Goal: Information Seeking & Learning: Learn about a topic

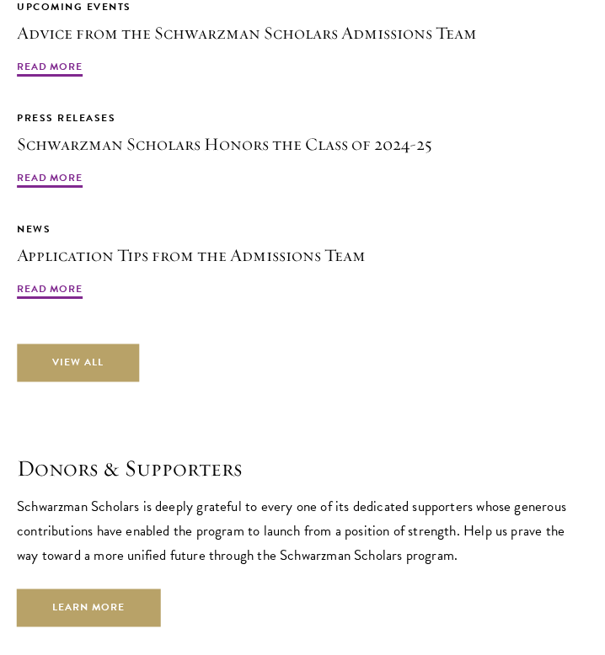
scroll to position [5229, 0]
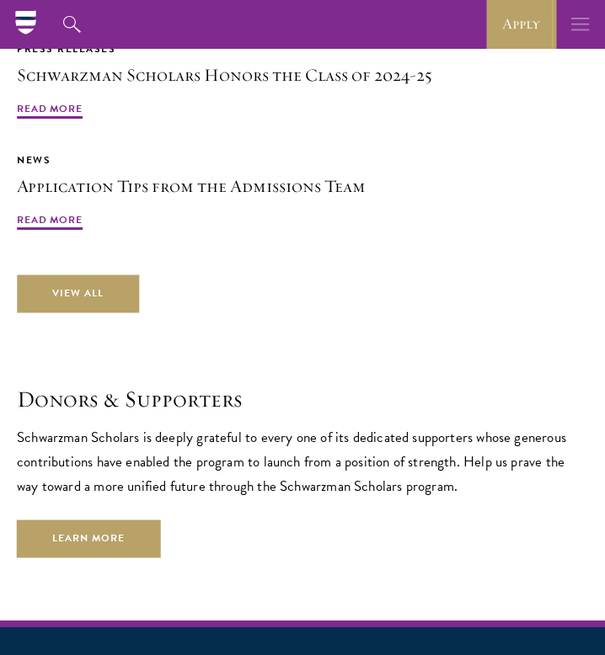
click at [568, 26] on button "button" at bounding box center [580, 24] width 49 height 49
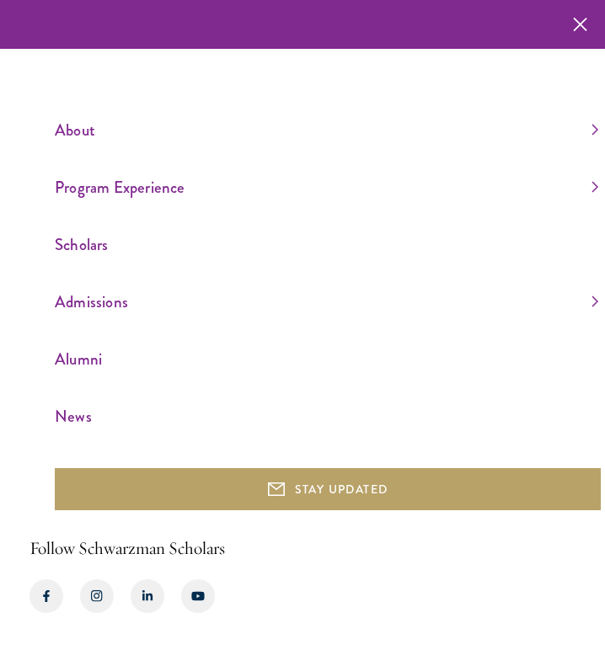
scroll to position [4957, 0]
click at [185, 204] on ul "About Overview Leadership Donors Program Experience Overview Curriculum Student…" at bounding box center [328, 273] width 546 height 314
click at [168, 196] on link "Program Experience" at bounding box center [326, 187] width 543 height 28
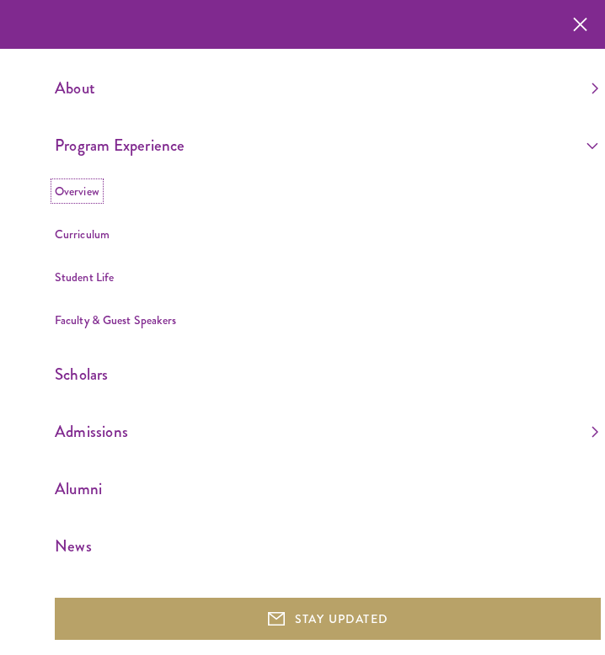
click at [83, 194] on link "Overview" at bounding box center [77, 191] width 45 height 17
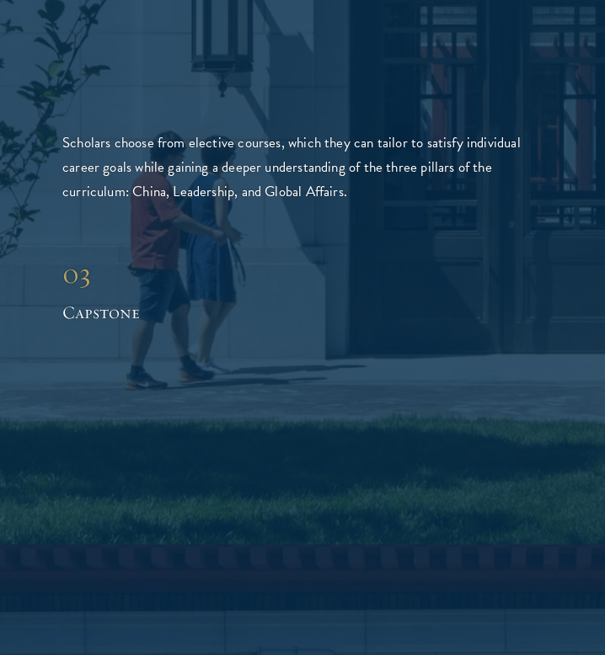
scroll to position [3010, 0]
